Goal: Task Accomplishment & Management: Complete application form

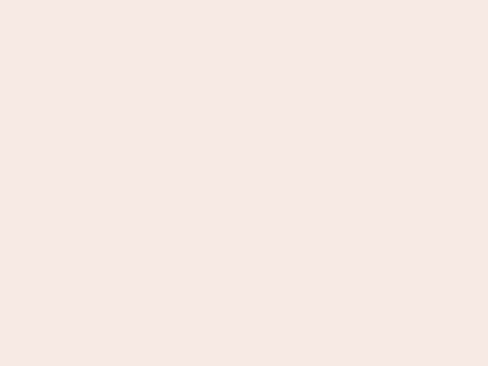
click at [244, 183] on nb-app "Almost there Thank you for registering for Newbook. Your account is under revie…" at bounding box center [244, 183] width 488 height 366
click at [244, 0] on nb-app "Almost there Thank you for registering for Newbook. Your account is under revie…" at bounding box center [244, 183] width 488 height 366
click at [261, 0] on nb-app "Almost there Thank you for registering for Newbook. Your account is under revie…" at bounding box center [244, 183] width 488 height 366
click at [244, 183] on nb-app "Almost there Thank you for registering for Newbook. Your account is under revie…" at bounding box center [244, 183] width 488 height 366
click at [244, 0] on nb-app "Almost there Thank you for registering for Newbook. Your account is under revie…" at bounding box center [244, 183] width 488 height 366
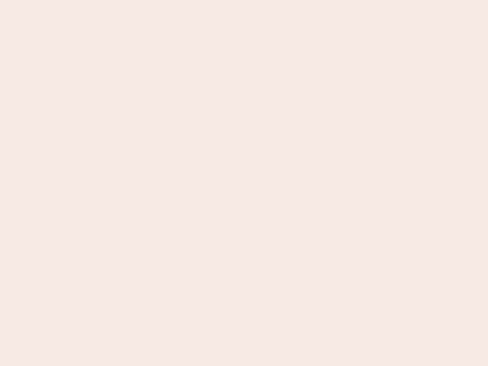
click at [170, 0] on nb-app "Almost there Thank you for registering for Newbook. Your account is under revie…" at bounding box center [244, 183] width 488 height 366
click at [244, 183] on nb-app "Almost there Thank you for registering for Newbook. Your account is under revie…" at bounding box center [244, 183] width 488 height 366
click at [244, 0] on nb-app "Almost there Thank you for registering for Newbook. Your account is under revie…" at bounding box center [244, 183] width 488 height 366
click at [170, 0] on nb-app "Almost there Thank you for registering for Newbook. Your account is under revie…" at bounding box center [244, 183] width 488 height 366
click at [244, 183] on nb-app "Almost there Thank you for registering for Newbook. Your account is under revie…" at bounding box center [244, 183] width 488 height 366
